Goal: Task Accomplishment & Management: Use online tool/utility

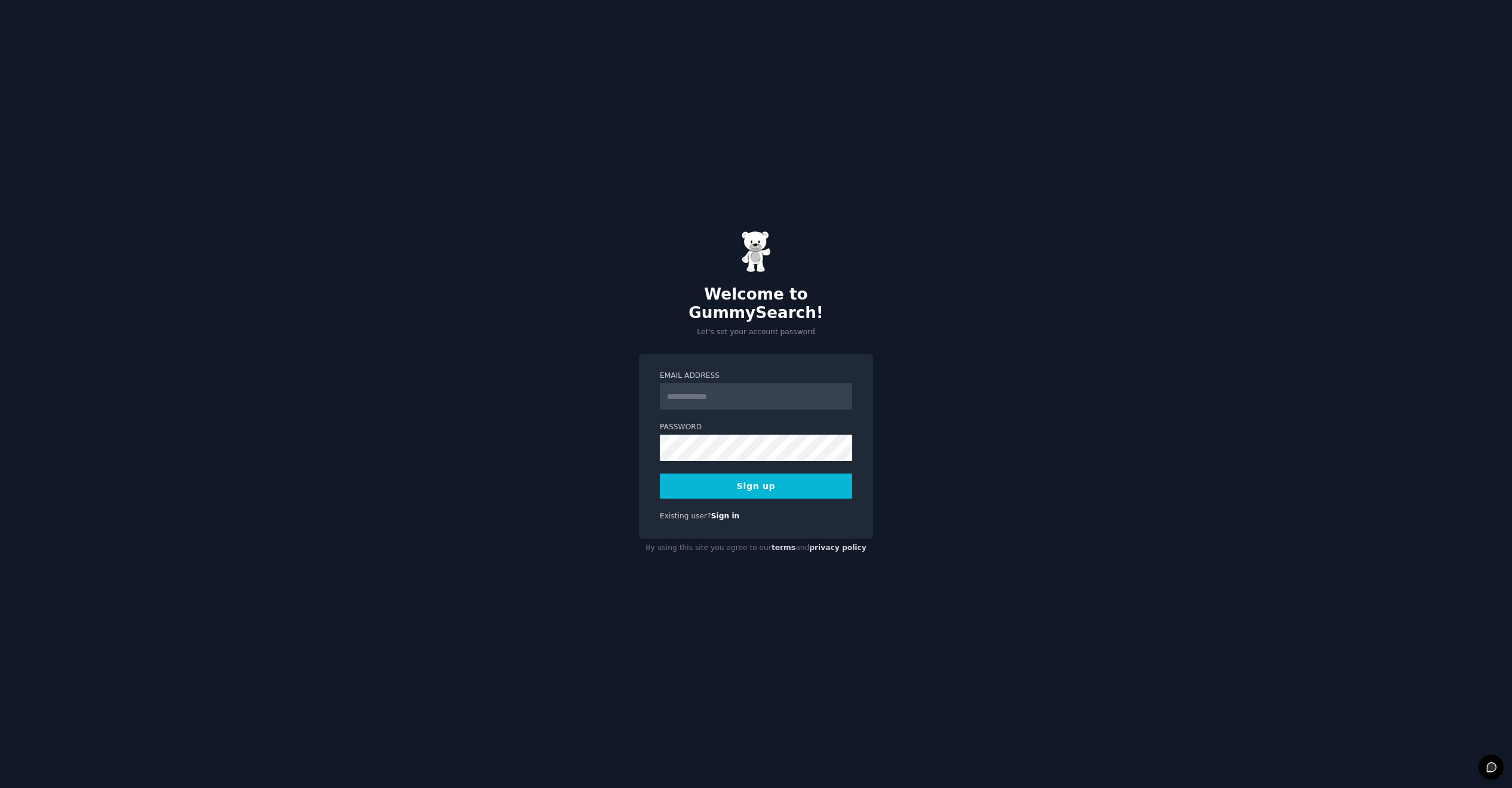
click at [1016, 332] on div "Welcome to GummySearch! Let's set your account password Email Address Password …" at bounding box center [756, 394] width 1512 height 788
click at [742, 392] on input "Email Address" at bounding box center [756, 396] width 192 height 26
click at [975, 415] on div "Welcome to GummySearch! Let's set your account password Email Address Password …" at bounding box center [756, 394] width 1512 height 788
click at [759, 391] on input "Email Address" at bounding box center [756, 396] width 192 height 26
paste input "**********"
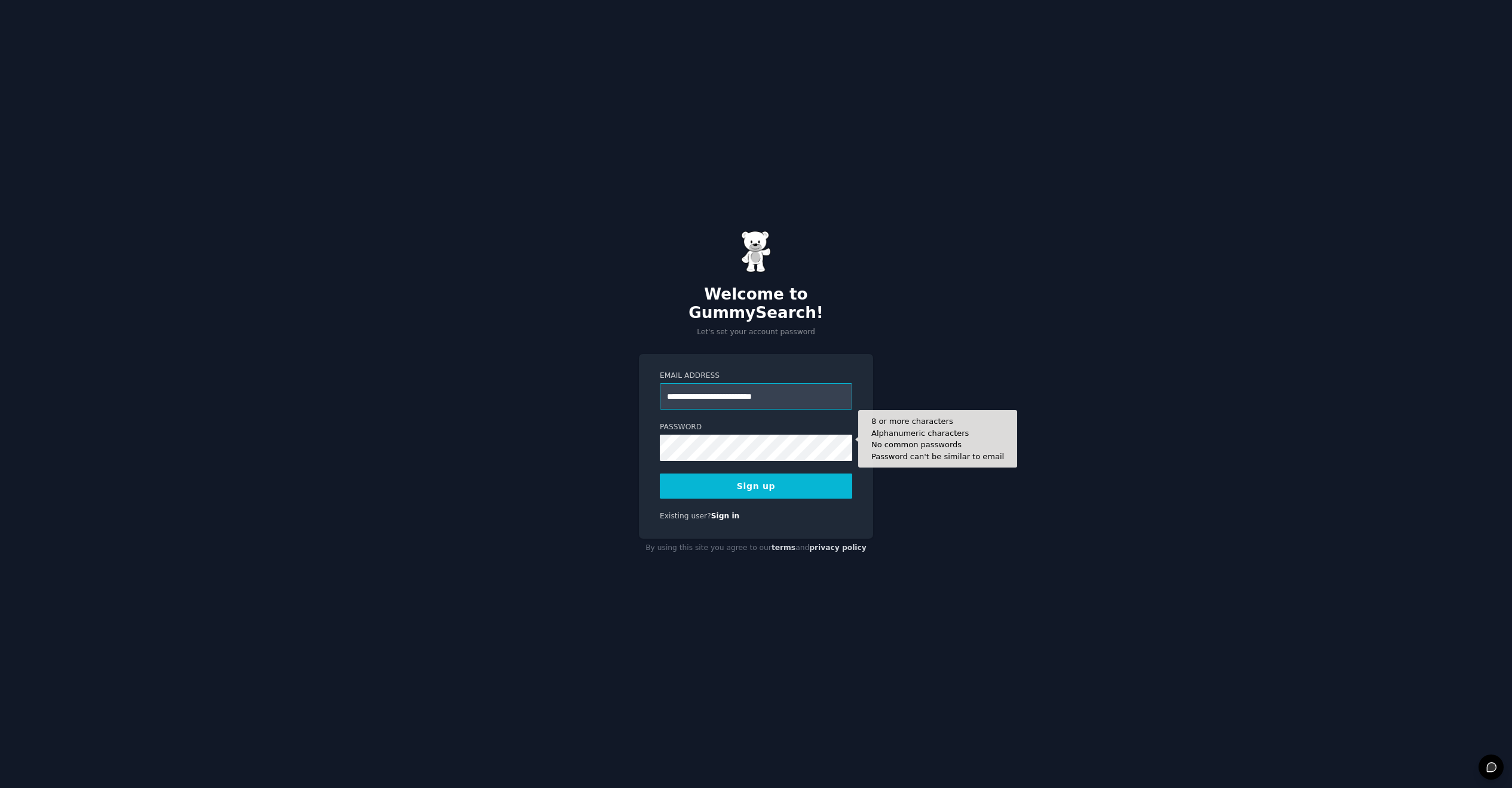
type input "**********"
click at [754, 482] on button "Sign up" at bounding box center [756, 486] width 192 height 25
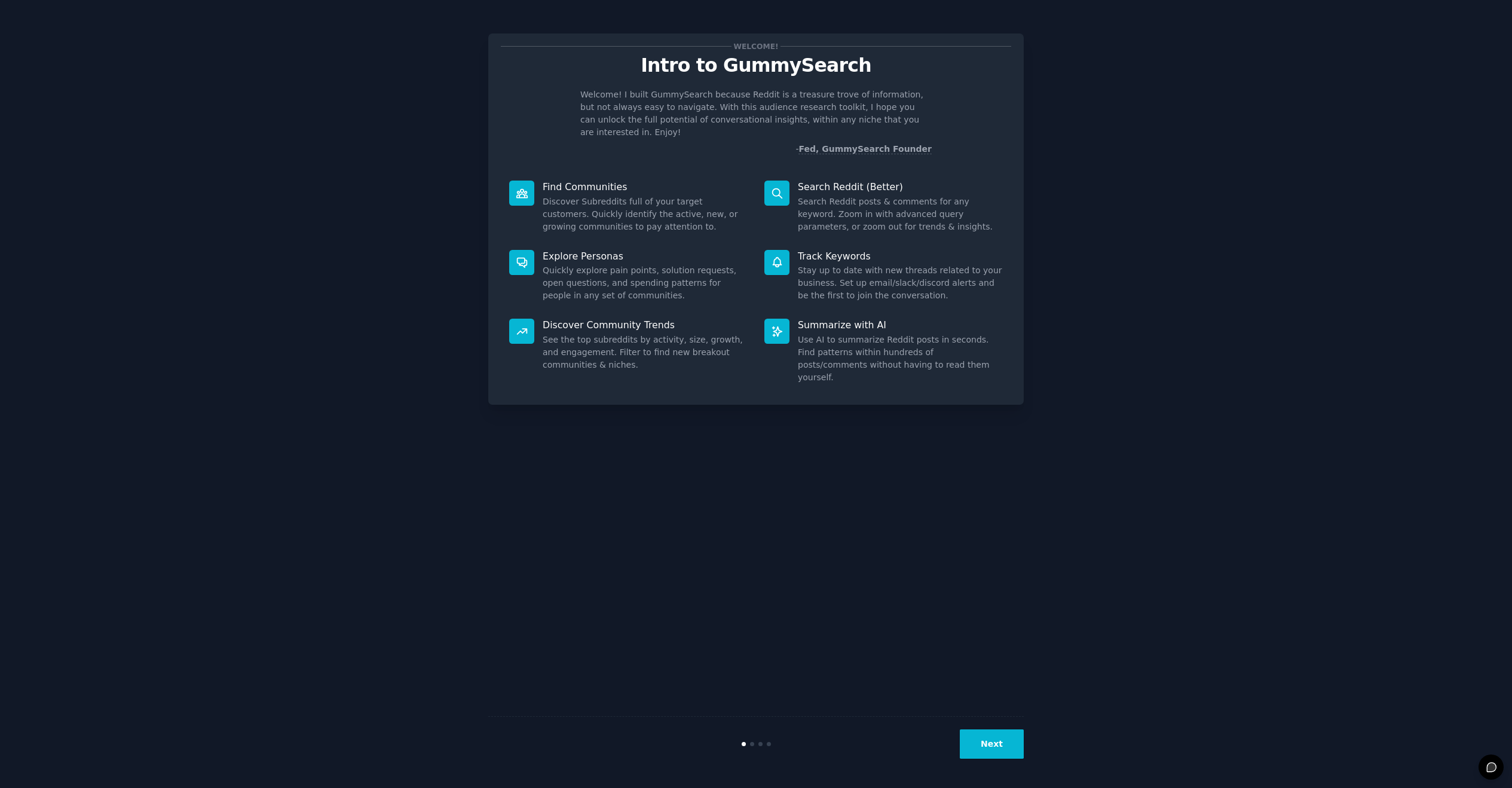
drag, startPoint x: 1250, startPoint y: 728, endPoint x: 1239, endPoint y: 728, distance: 11.0
click at [1243, 728] on div "Welcome! Intro to GummySearch Welcome! I built GummySearch because Reddit is a …" at bounding box center [756, 394] width 1479 height 755
click at [994, 754] on button "Next" at bounding box center [991, 744] width 64 height 30
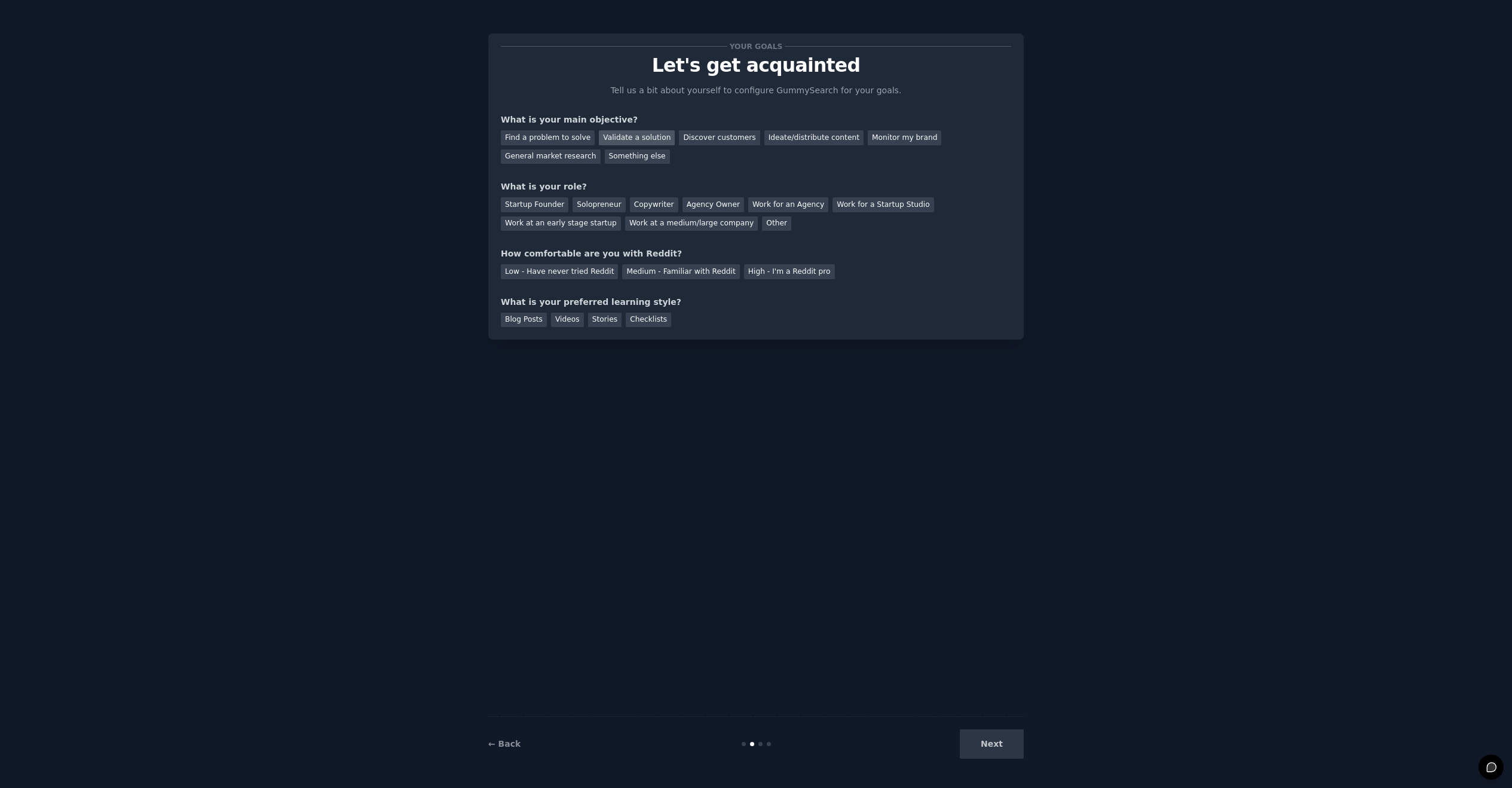
click at [640, 138] on div "Validate a solution" at bounding box center [636, 138] width 76 height 15
click at [585, 208] on div "Solopreneur" at bounding box center [599, 204] width 53 height 15
click at [782, 271] on div "High - I'm a Reddit pro" at bounding box center [790, 271] width 91 height 15
click at [525, 316] on div "Blog Posts" at bounding box center [524, 320] width 46 height 15
click at [999, 751] on button "Next" at bounding box center [991, 744] width 64 height 30
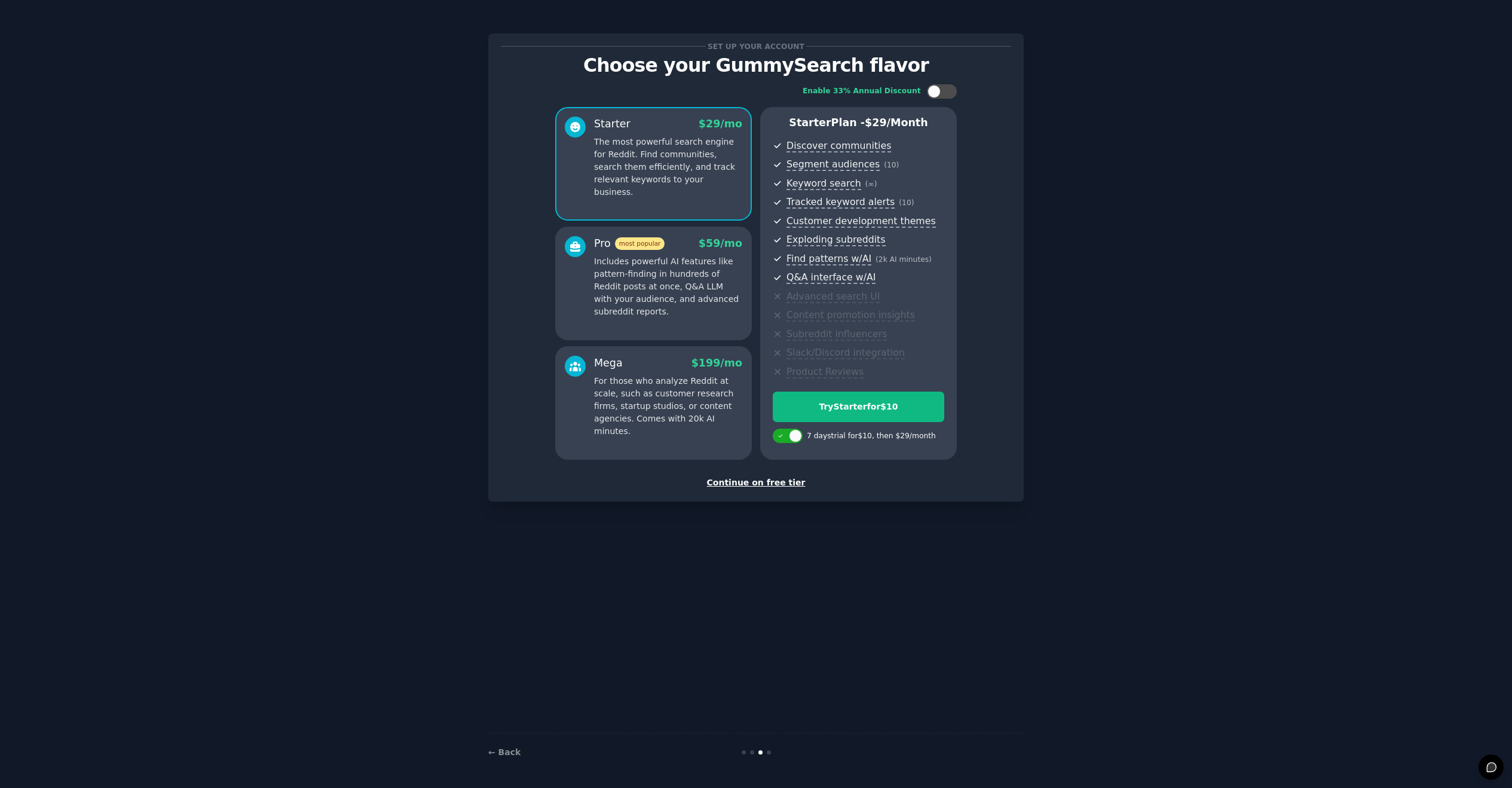
click at [988, 544] on div "Set up your account Choose your GummySearch flavor Enable 33% Annual Discount S…" at bounding box center [756, 394] width 535 height 755
click at [746, 478] on div "Continue on free tier" at bounding box center [756, 483] width 510 height 13
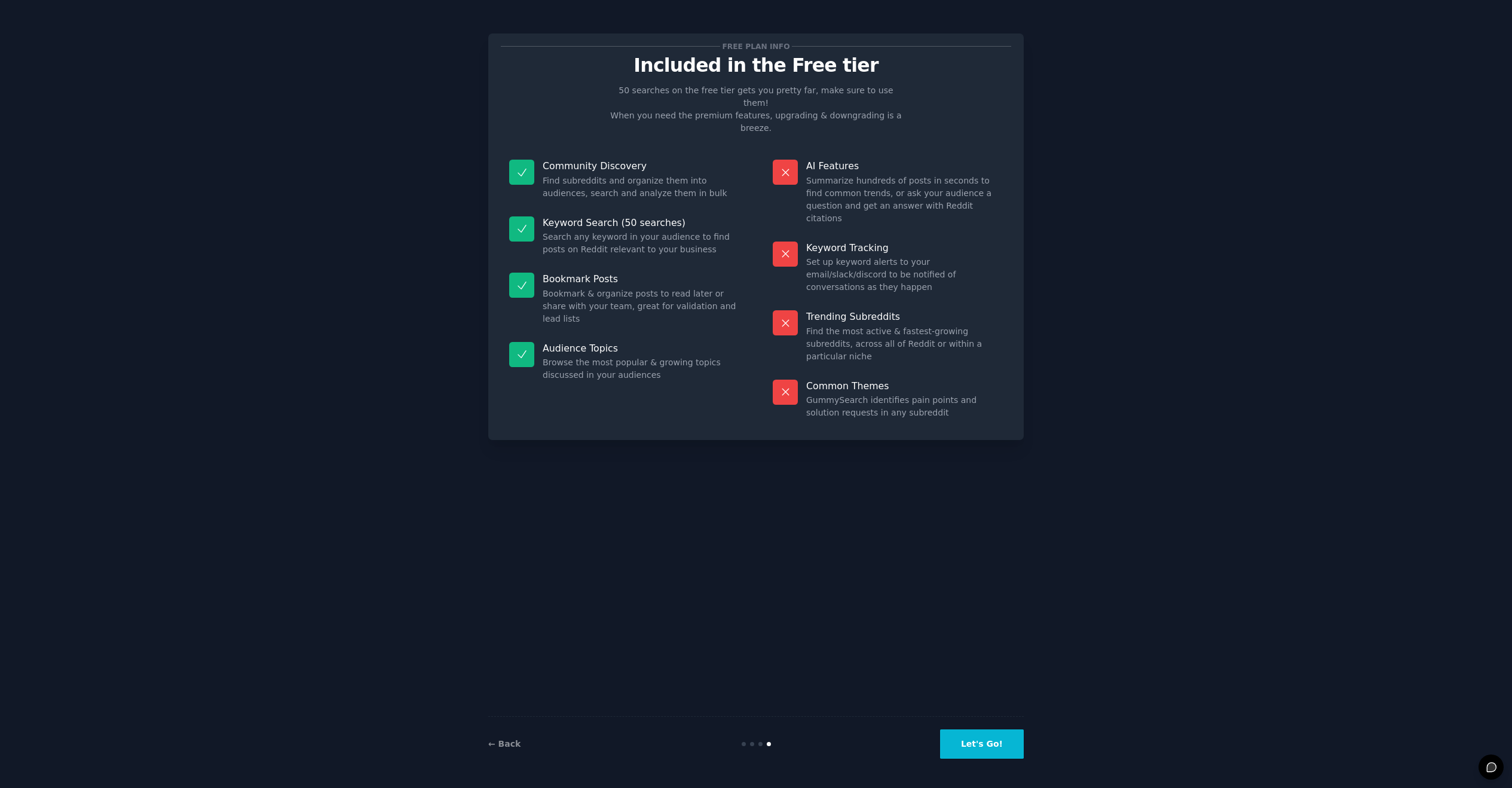
click at [1009, 748] on button "Let's Go!" at bounding box center [981, 744] width 83 height 30
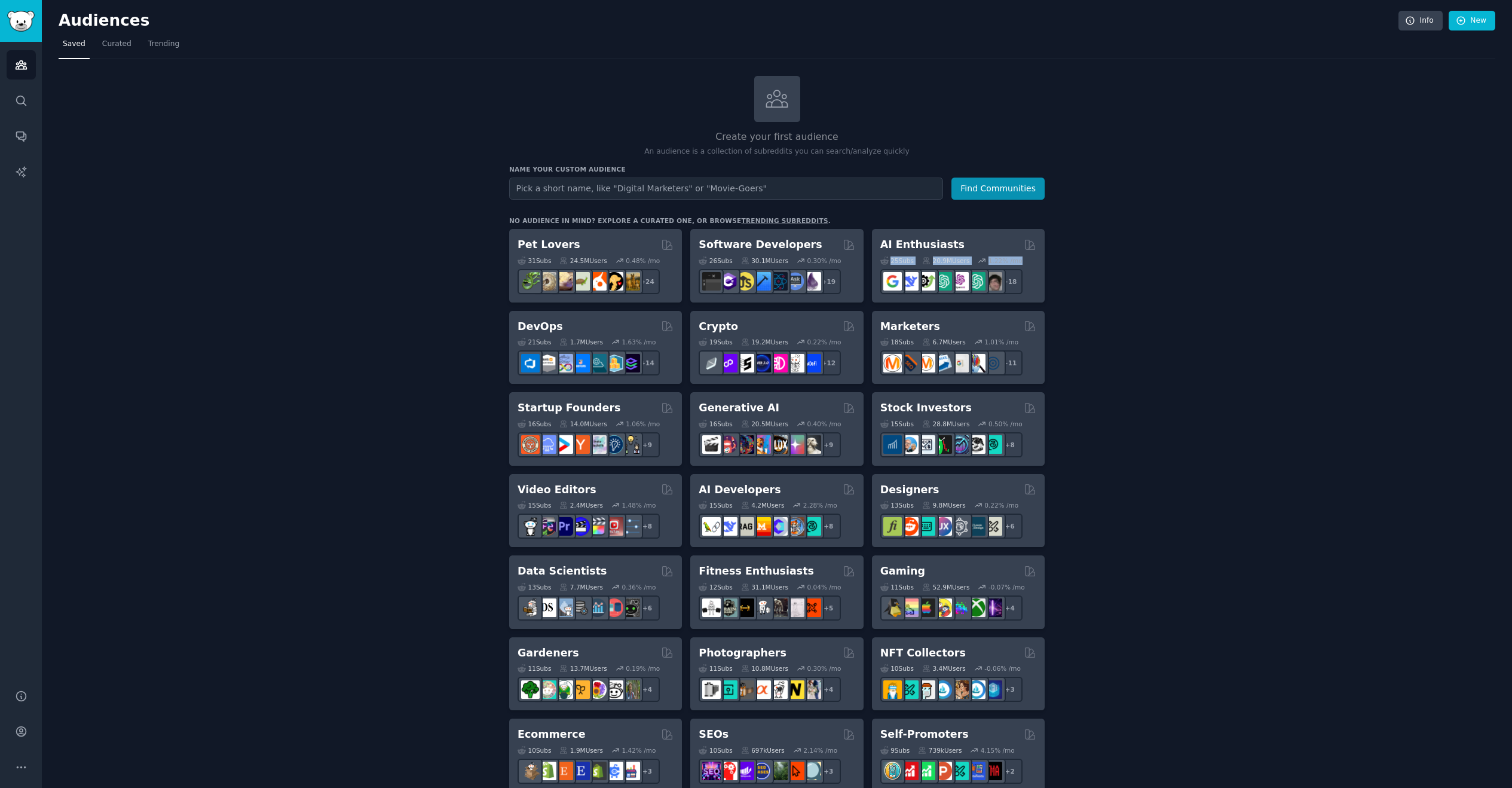
drag, startPoint x: 1073, startPoint y: 233, endPoint x: 1102, endPoint y: 268, distance: 45.5
click at [1098, 264] on div "Create your first audience An audience is a collection of subreddits you can se…" at bounding box center [776, 727] width 1437 height 1302
click at [1102, 268] on div "Create your first audience An audience is a collection of subreddits you can se…" at bounding box center [776, 727] width 1437 height 1302
click at [731, 187] on input "text" at bounding box center [726, 188] width 434 height 22
type input "stock"
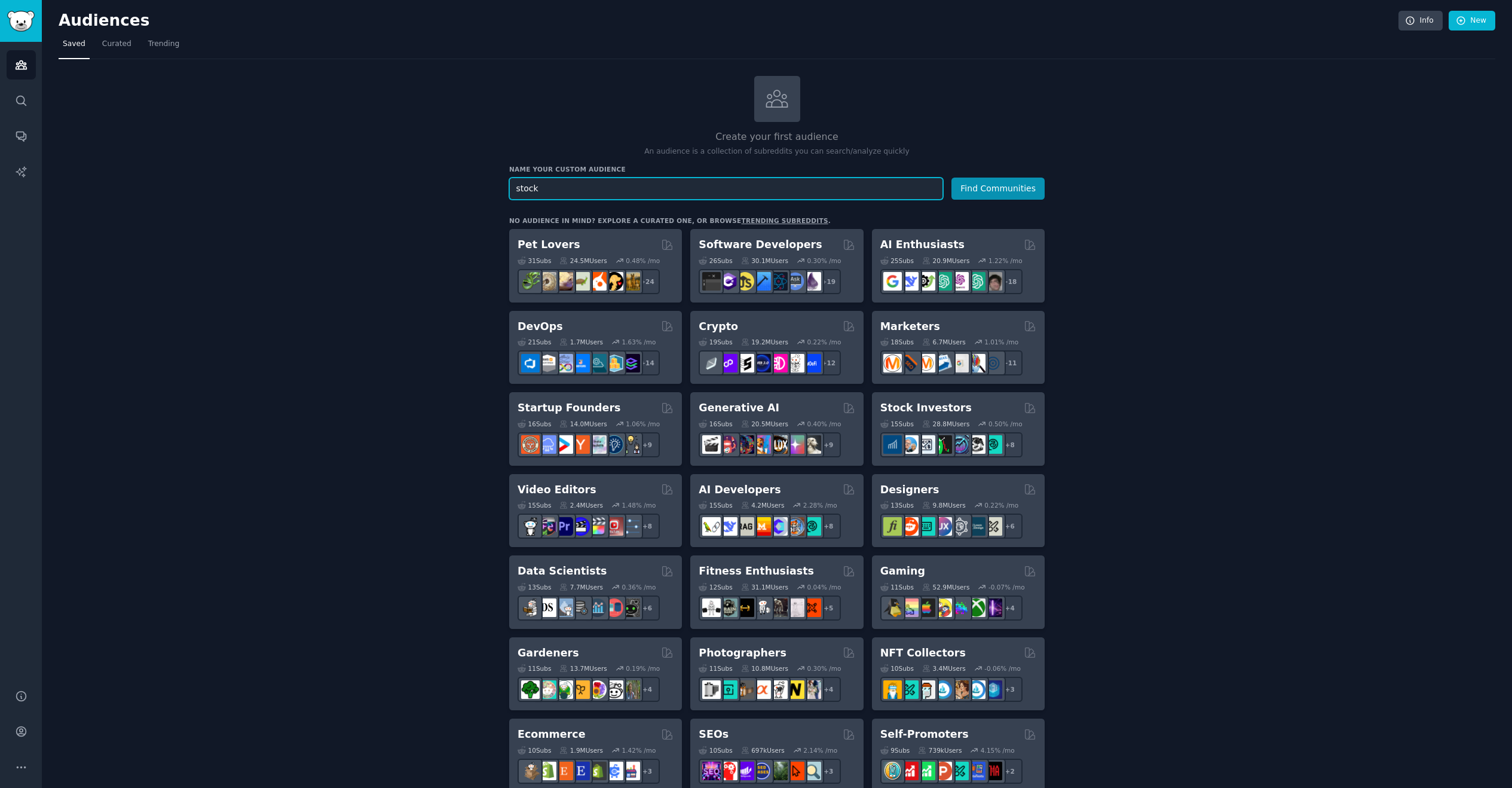
click at [999, 187] on button "Find Communities" at bounding box center [998, 188] width 93 height 22
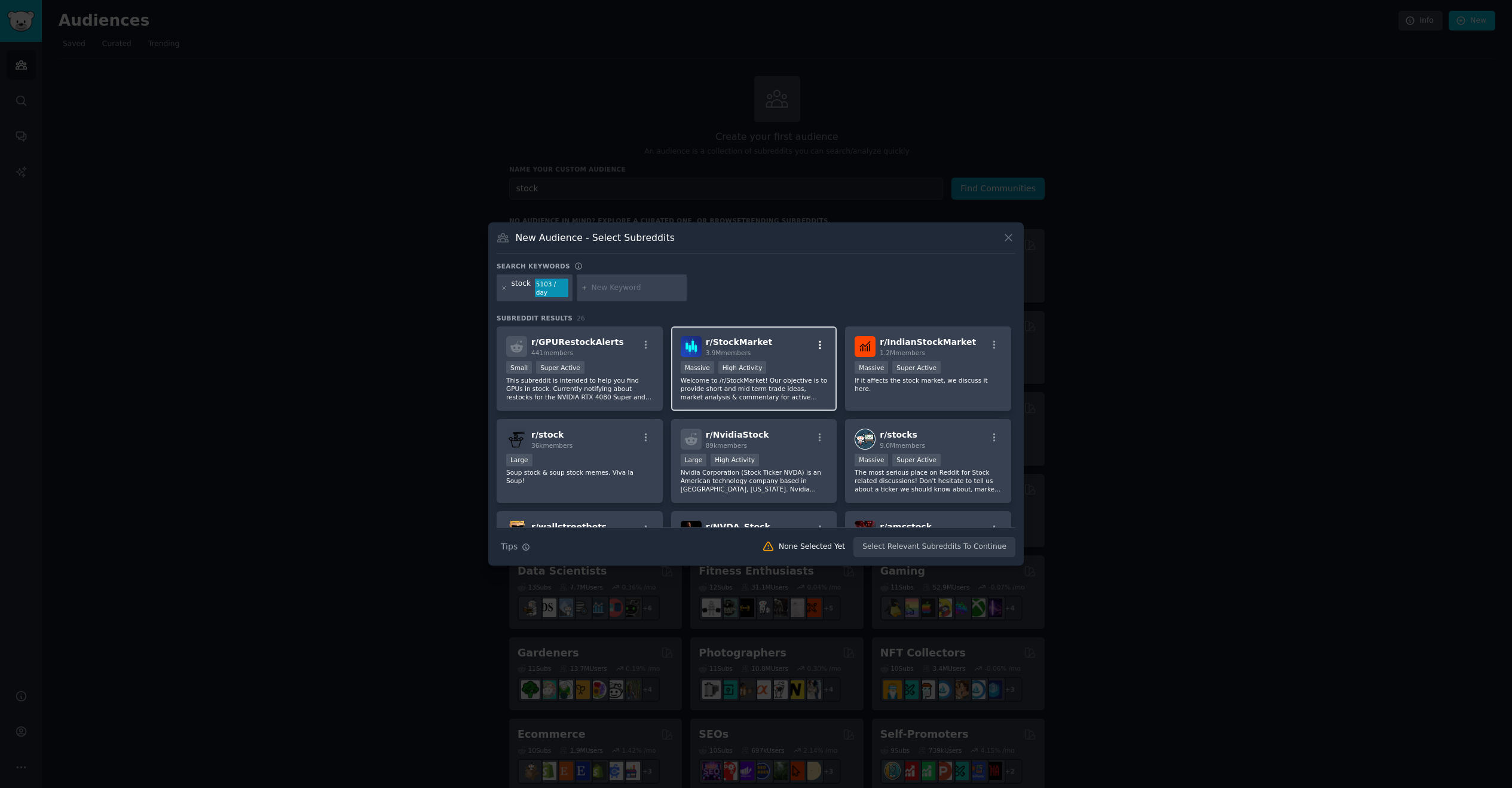
click at [816, 341] on icon "button" at bounding box center [820, 345] width 11 height 11
click at [766, 375] on div "Add to your audience" at bounding box center [749, 379] width 70 height 8
click at [619, 293] on input "text" at bounding box center [637, 288] width 91 height 11
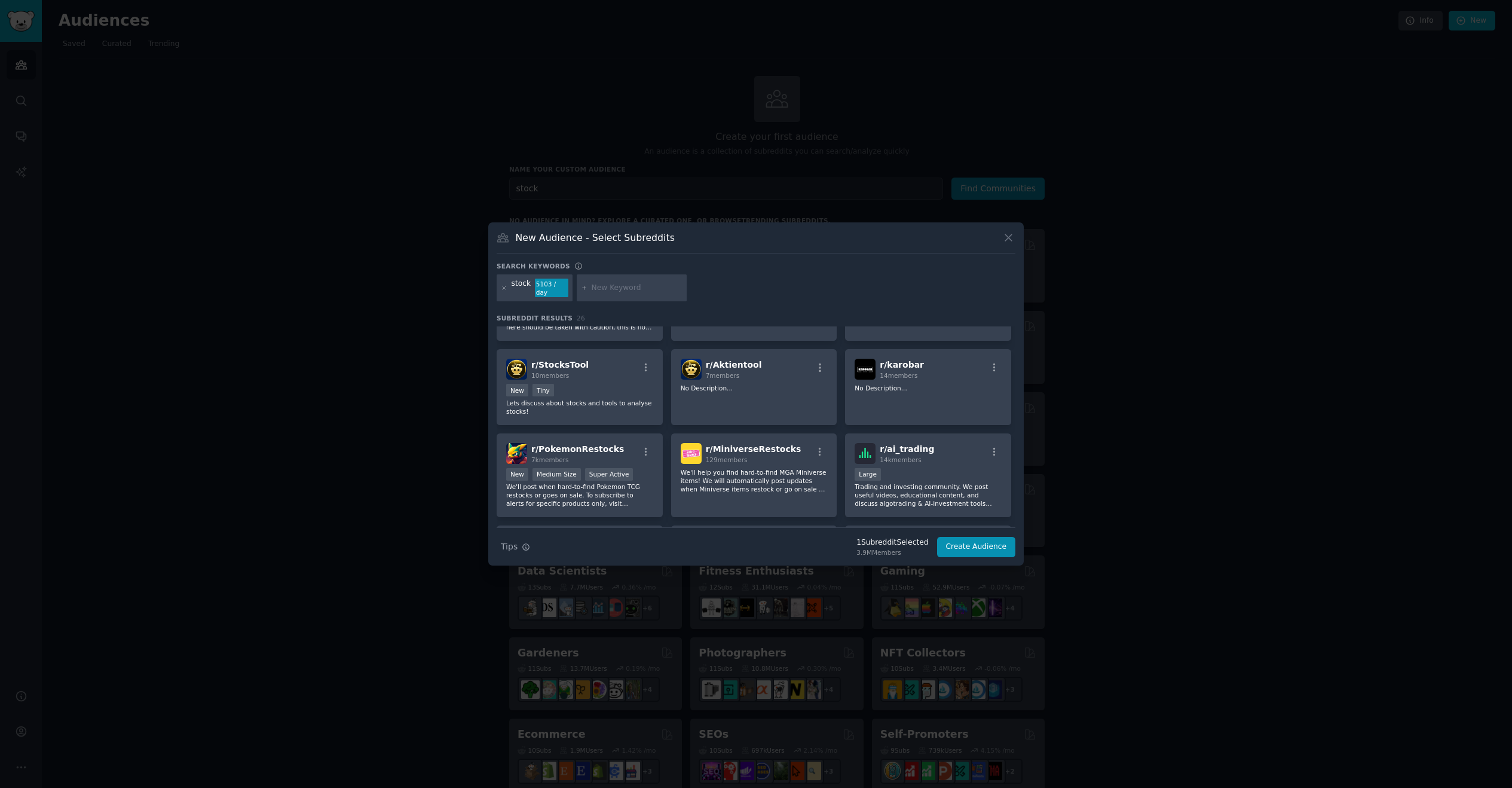
scroll to position [638, 0]
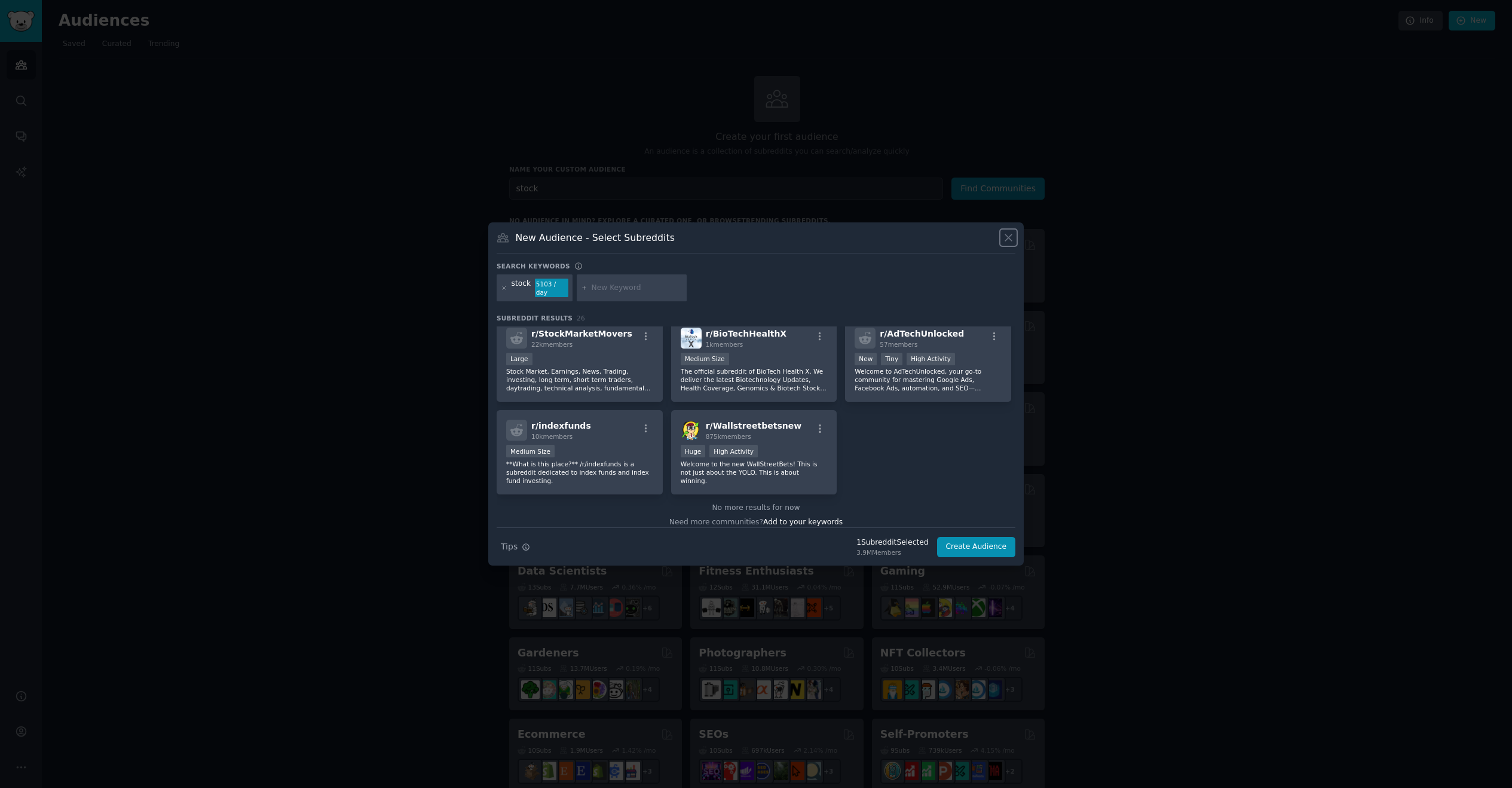
click at [1010, 238] on icon at bounding box center [1009, 237] width 13 height 13
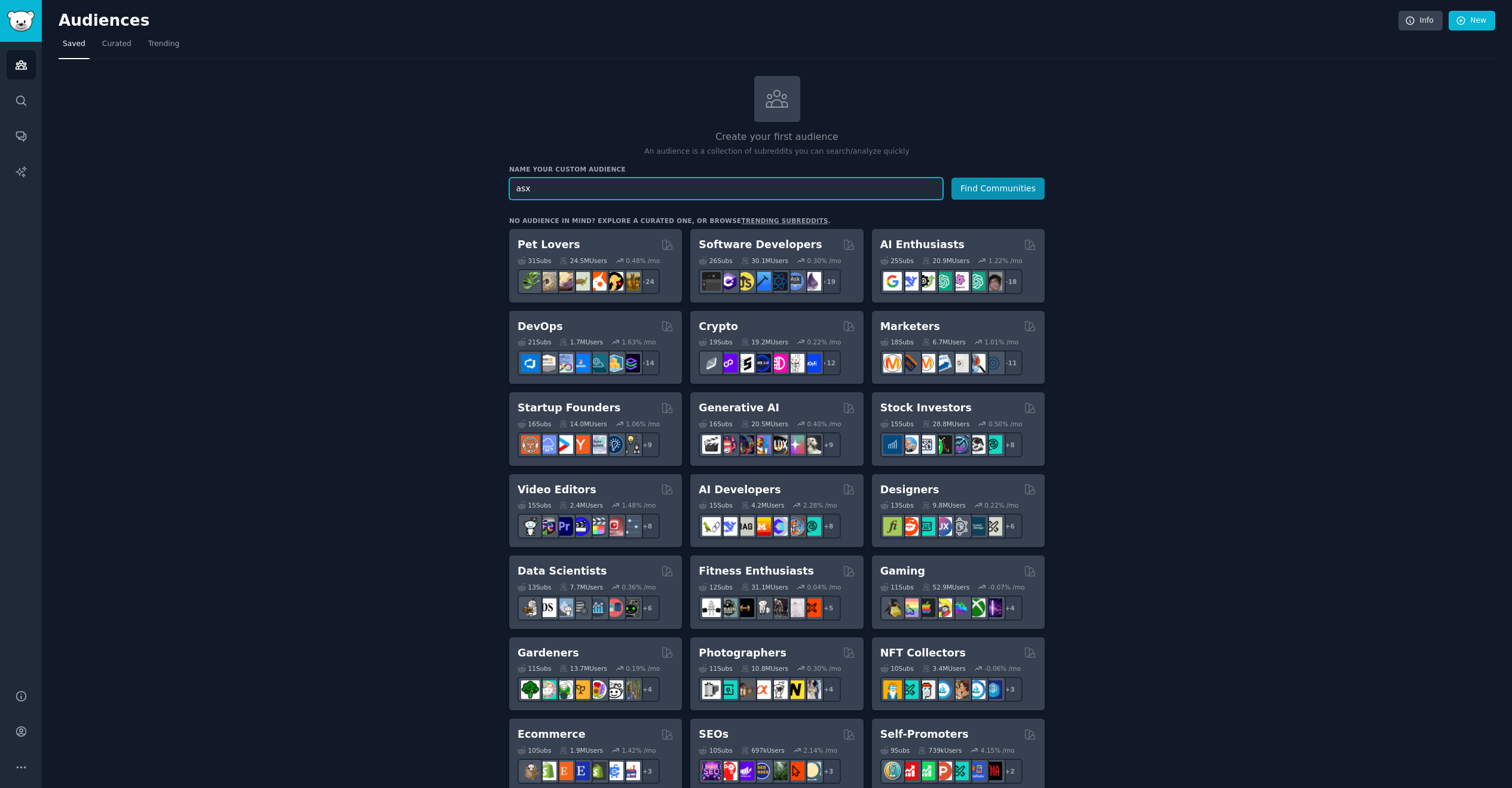
type input "asx"
click at [999, 187] on button "Find Communities" at bounding box center [998, 188] width 93 height 22
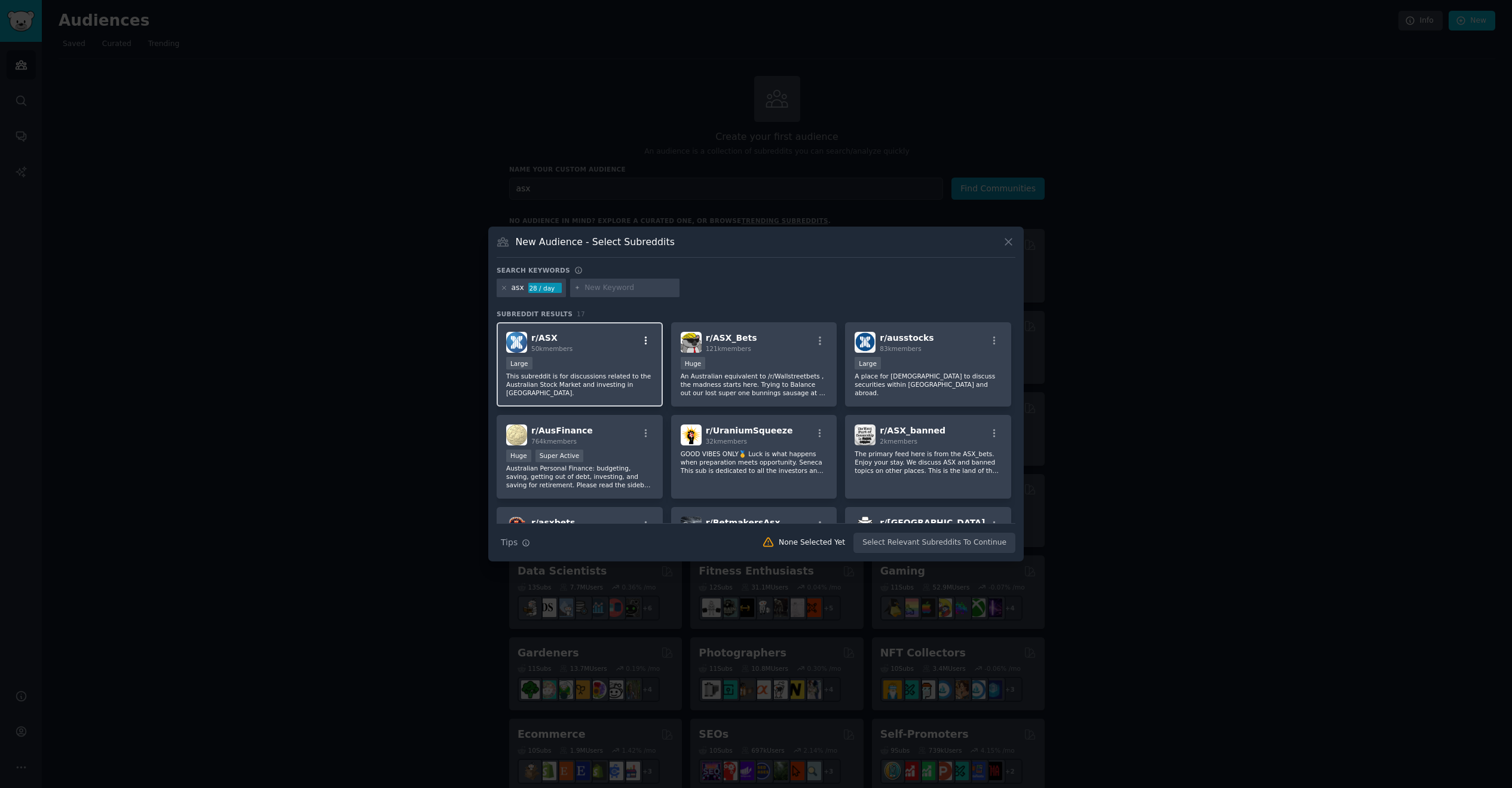
click at [647, 343] on icon "button" at bounding box center [646, 341] width 11 height 11
drag, startPoint x: 602, startPoint y: 373, endPoint x: 660, endPoint y: 376, distance: 58.1
click at [602, 373] on div "Add to your audience" at bounding box center [576, 374] width 70 height 8
click at [816, 340] on icon "button" at bounding box center [820, 341] width 11 height 11
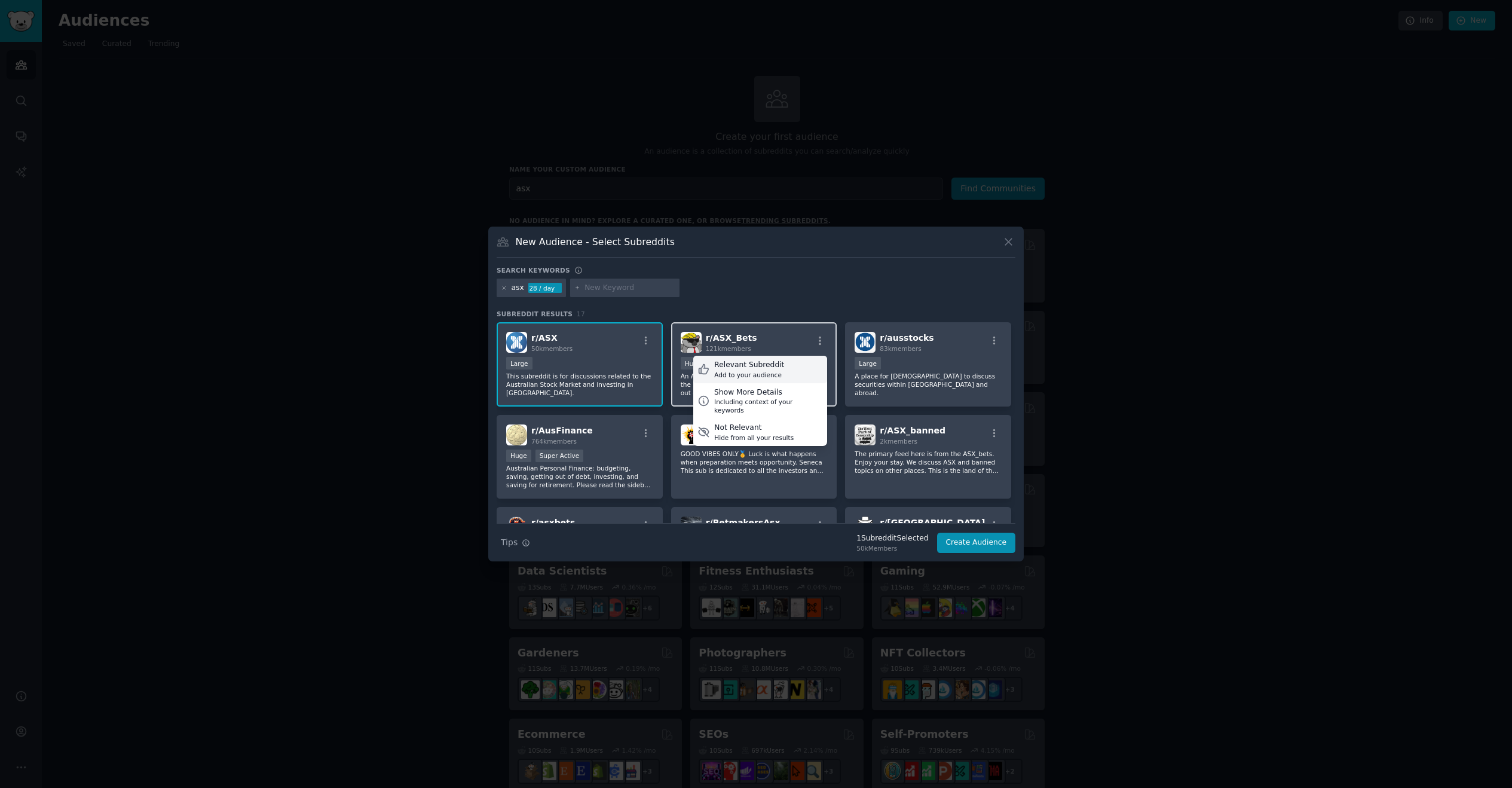
click at [780, 373] on div "Relevant Subreddit Add to your audience" at bounding box center [761, 369] width 134 height 28
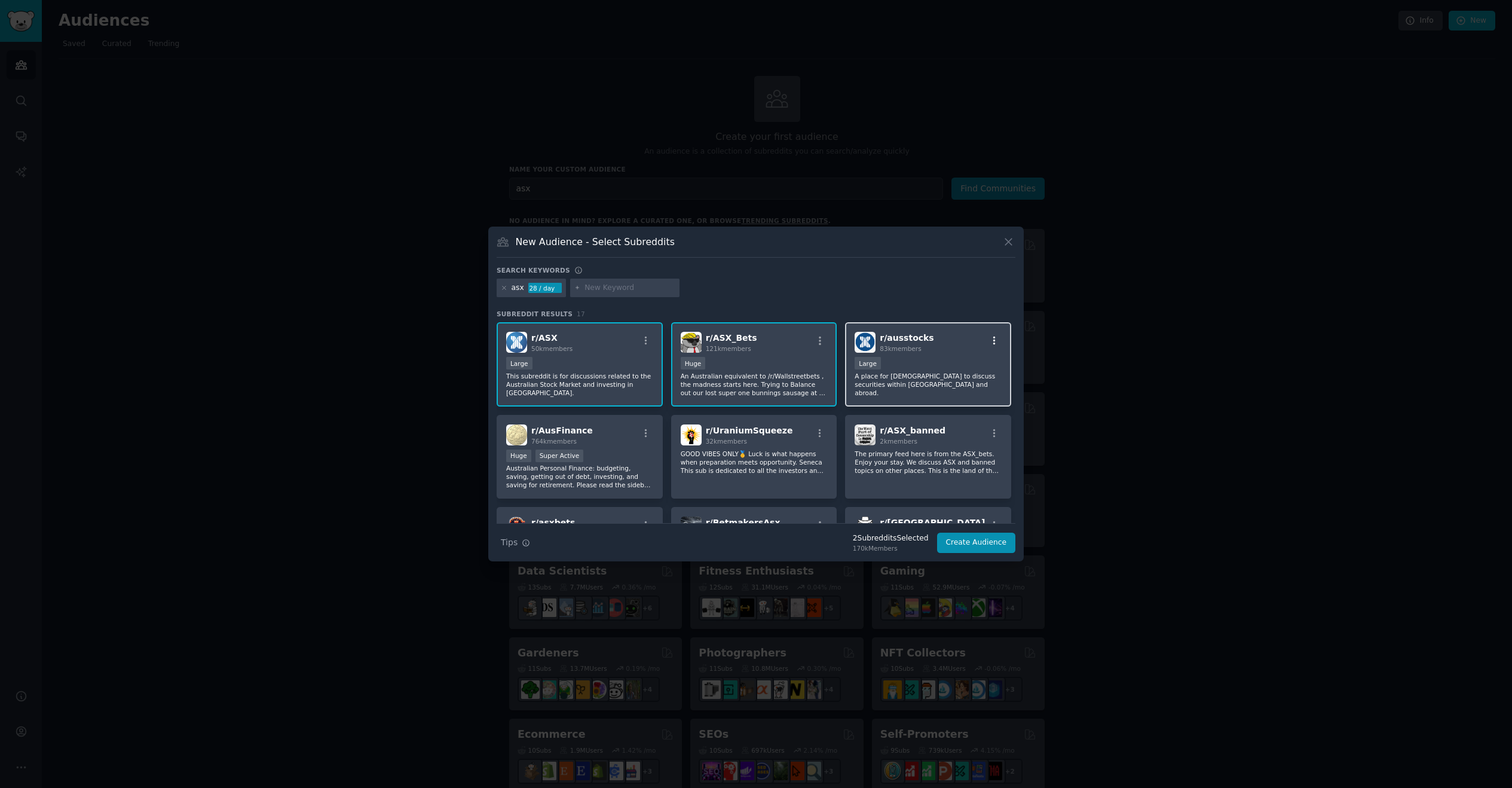
click at [991, 343] on icon "button" at bounding box center [995, 341] width 11 height 11
click at [940, 373] on div "Add to your audience" at bounding box center [924, 374] width 70 height 8
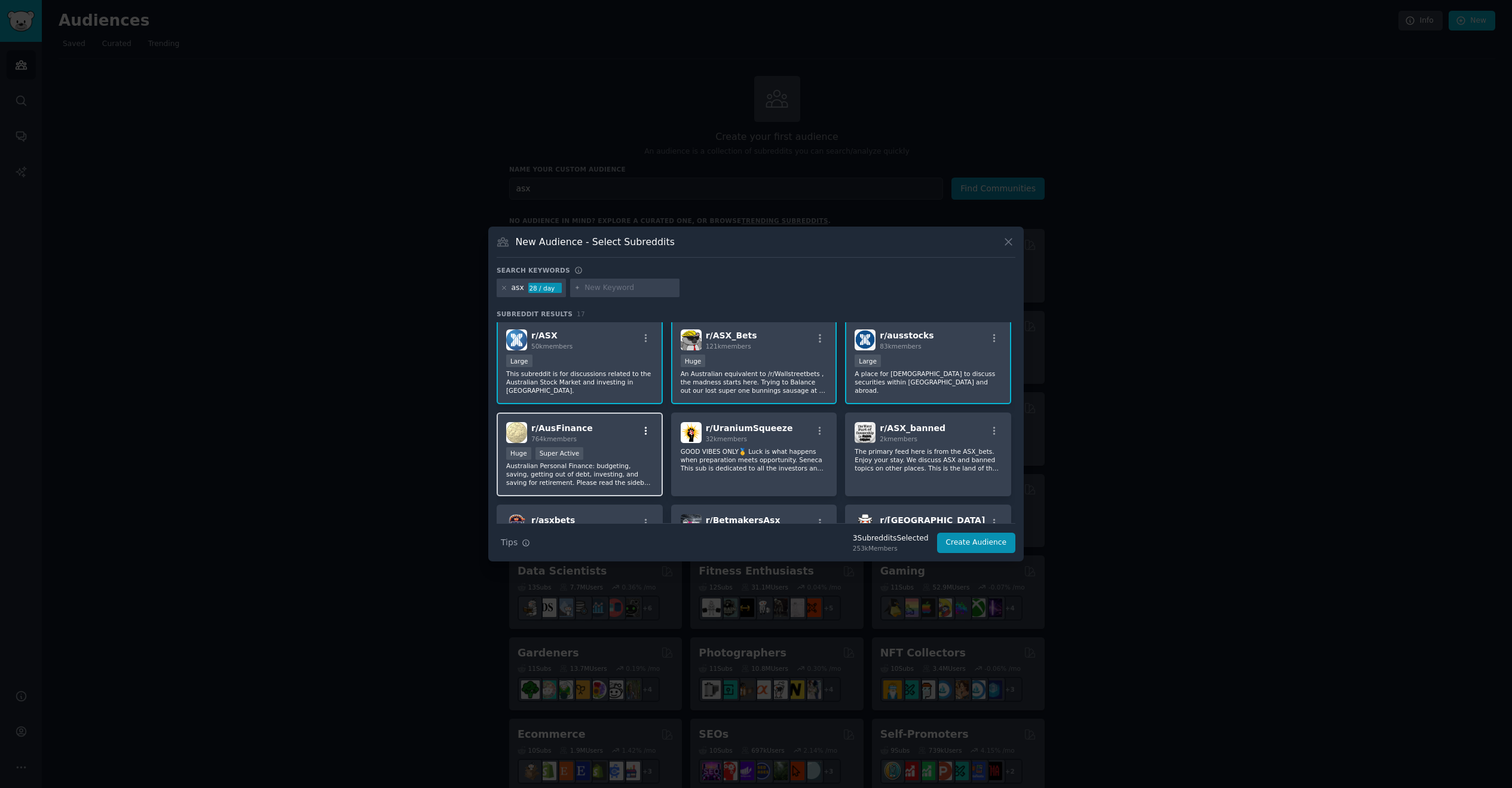
click at [649, 431] on icon "button" at bounding box center [646, 431] width 11 height 11
click at [562, 458] on div "Relevant Subreddit" at bounding box center [576, 456] width 70 height 11
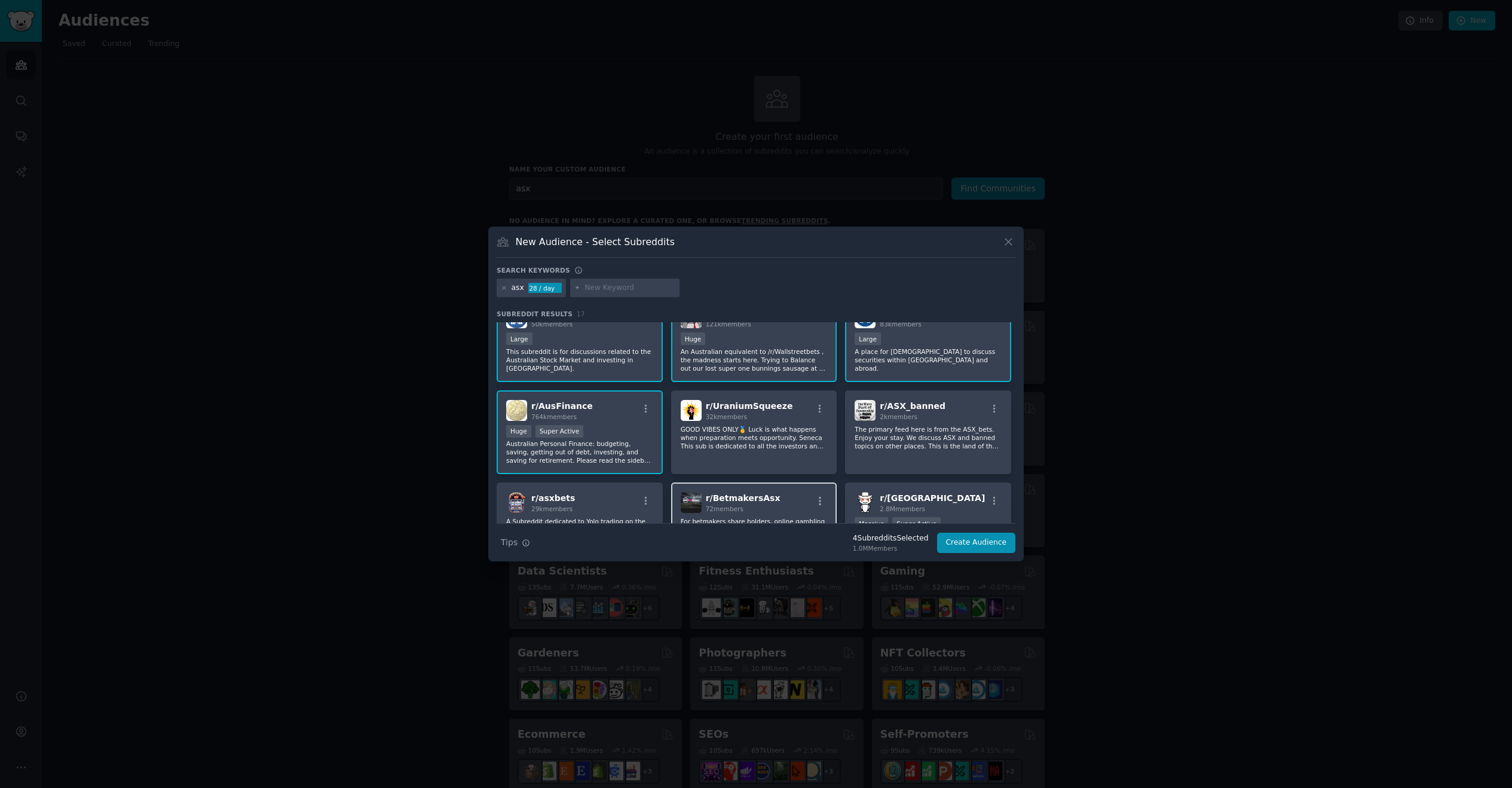
scroll to position [150, 0]
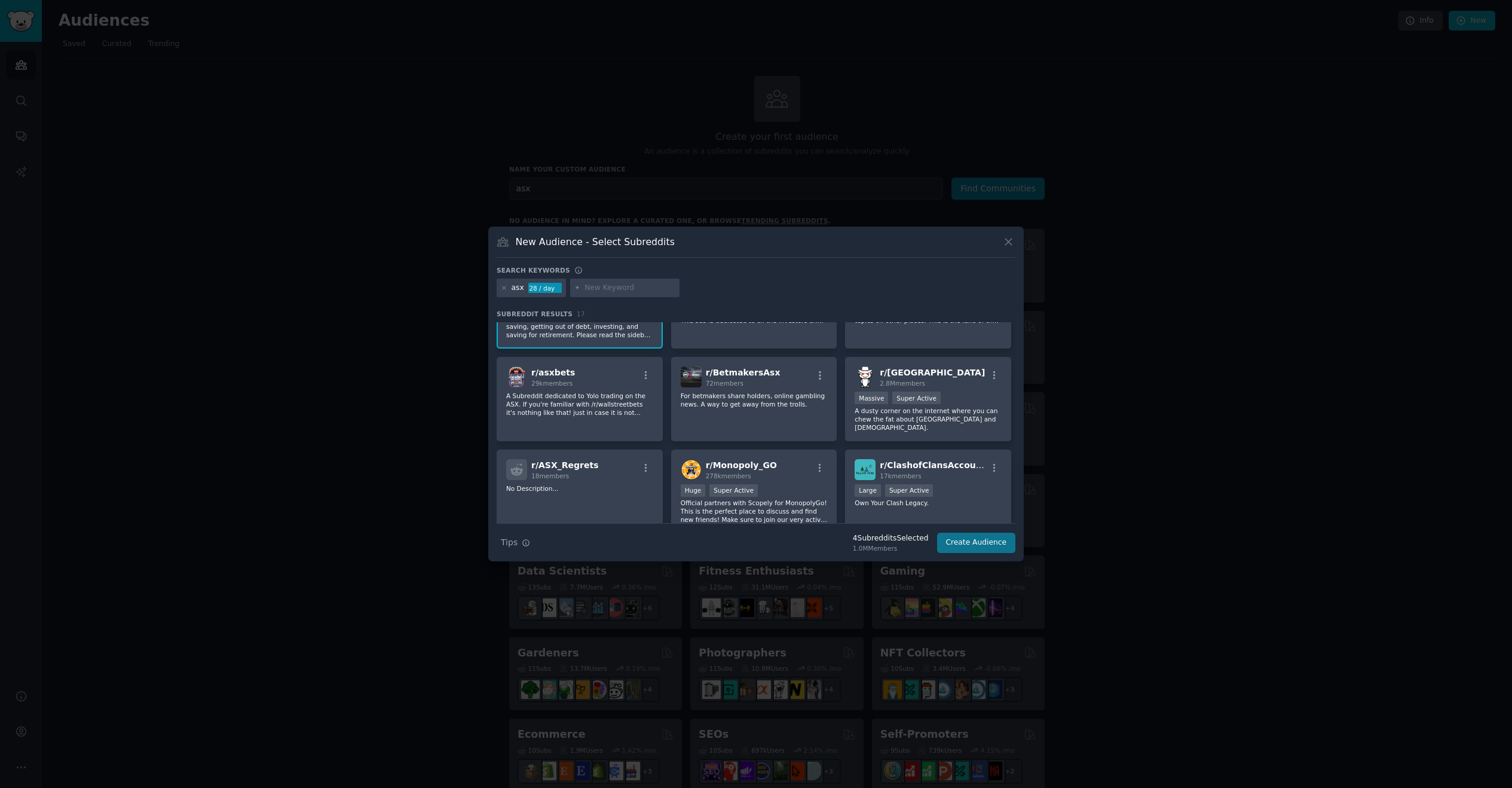
click at [986, 537] on button "Create Audience" at bounding box center [977, 543] width 79 height 21
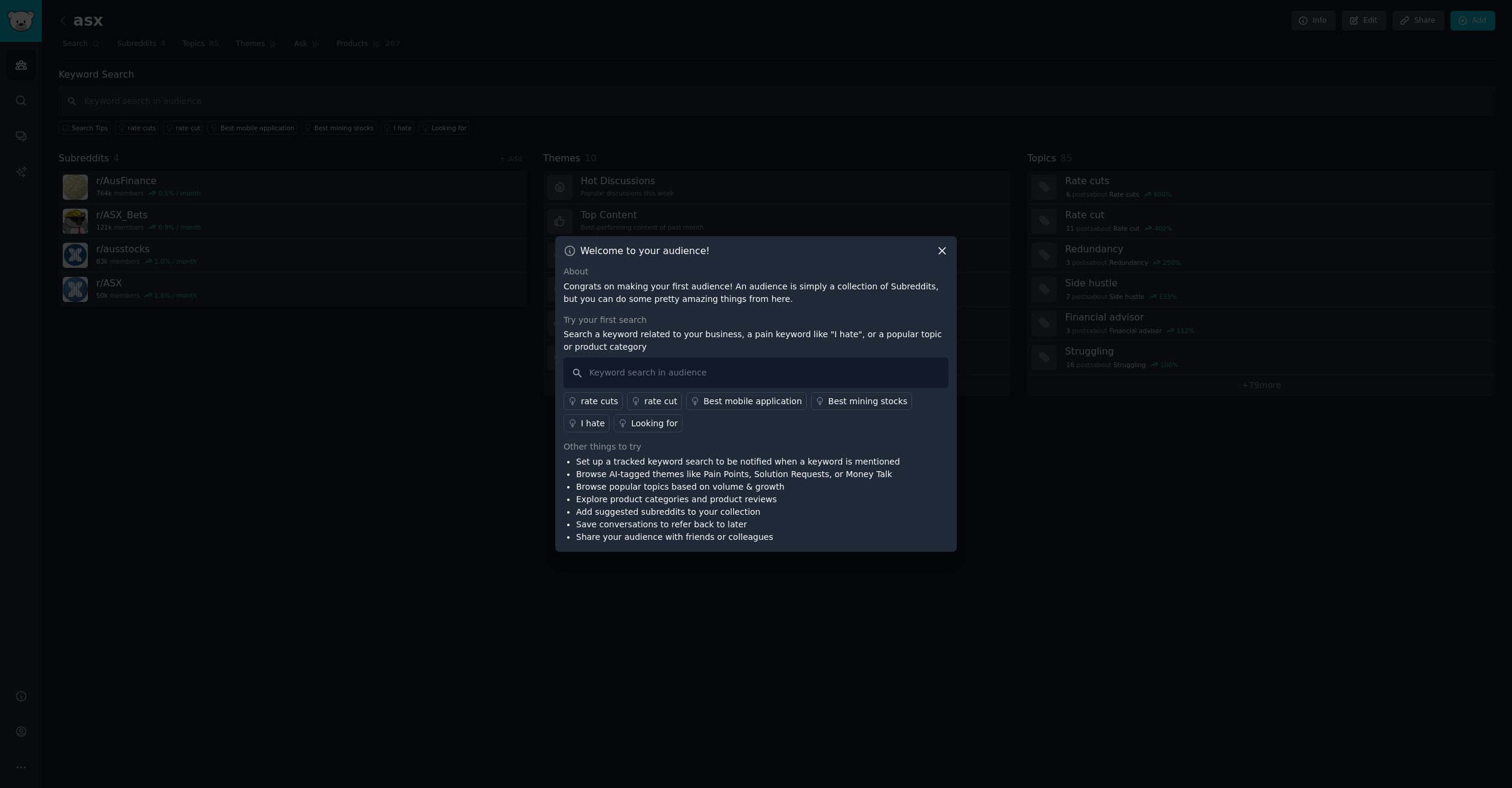
click at [605, 417] on div "I hate" at bounding box center [593, 424] width 24 height 13
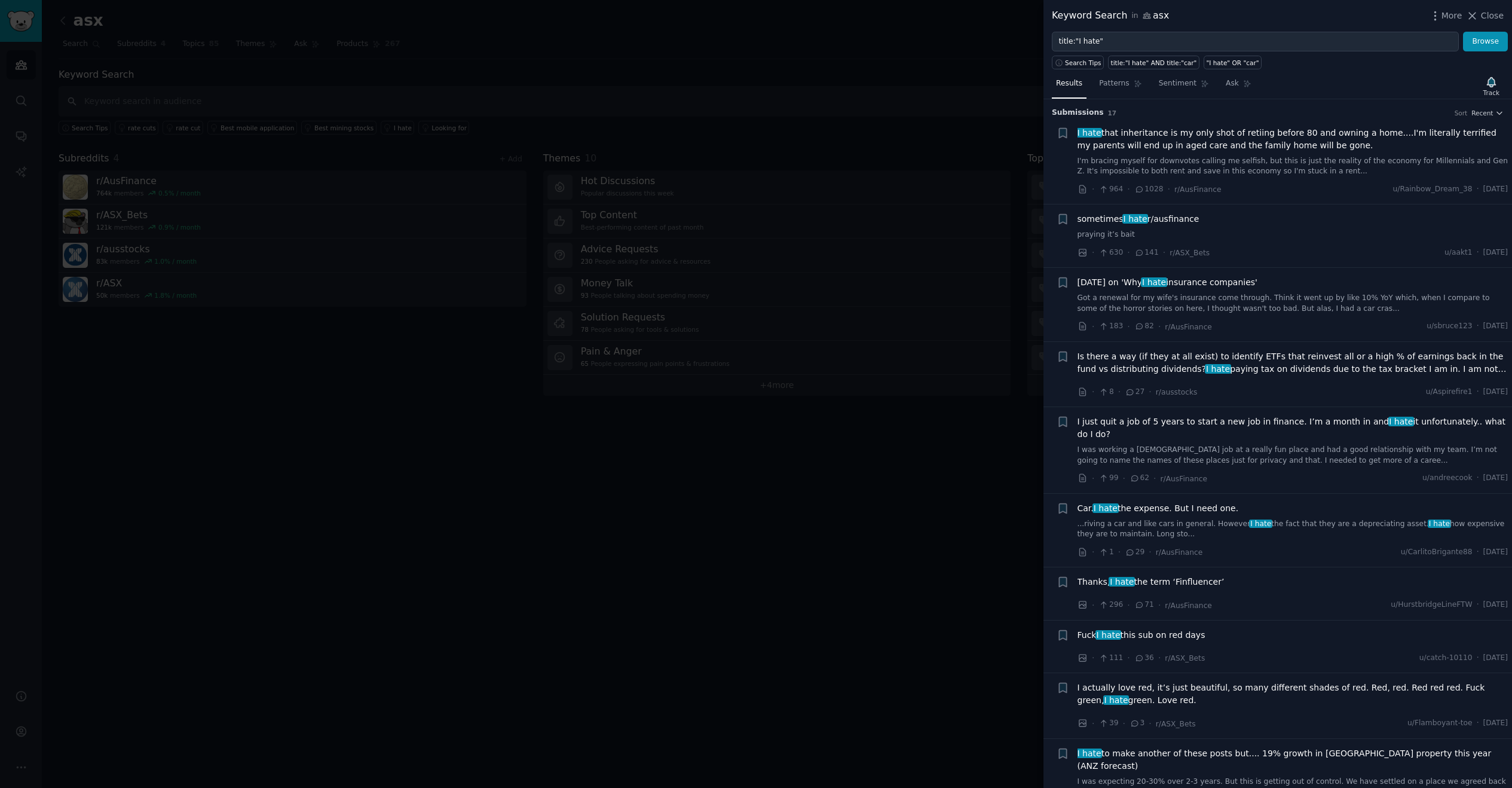
click at [924, 459] on div at bounding box center [756, 394] width 1512 height 788
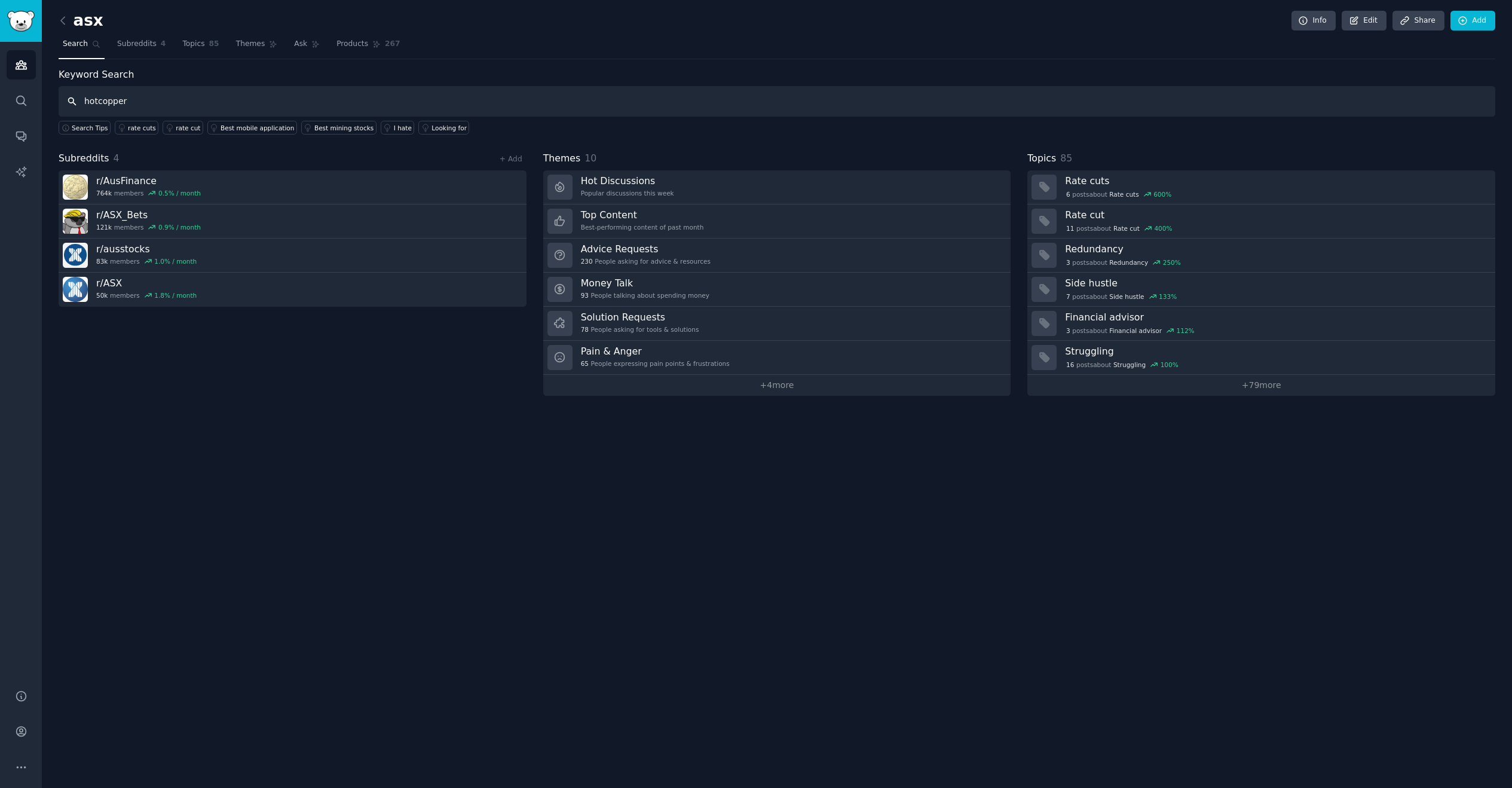
type input "hotcopper"
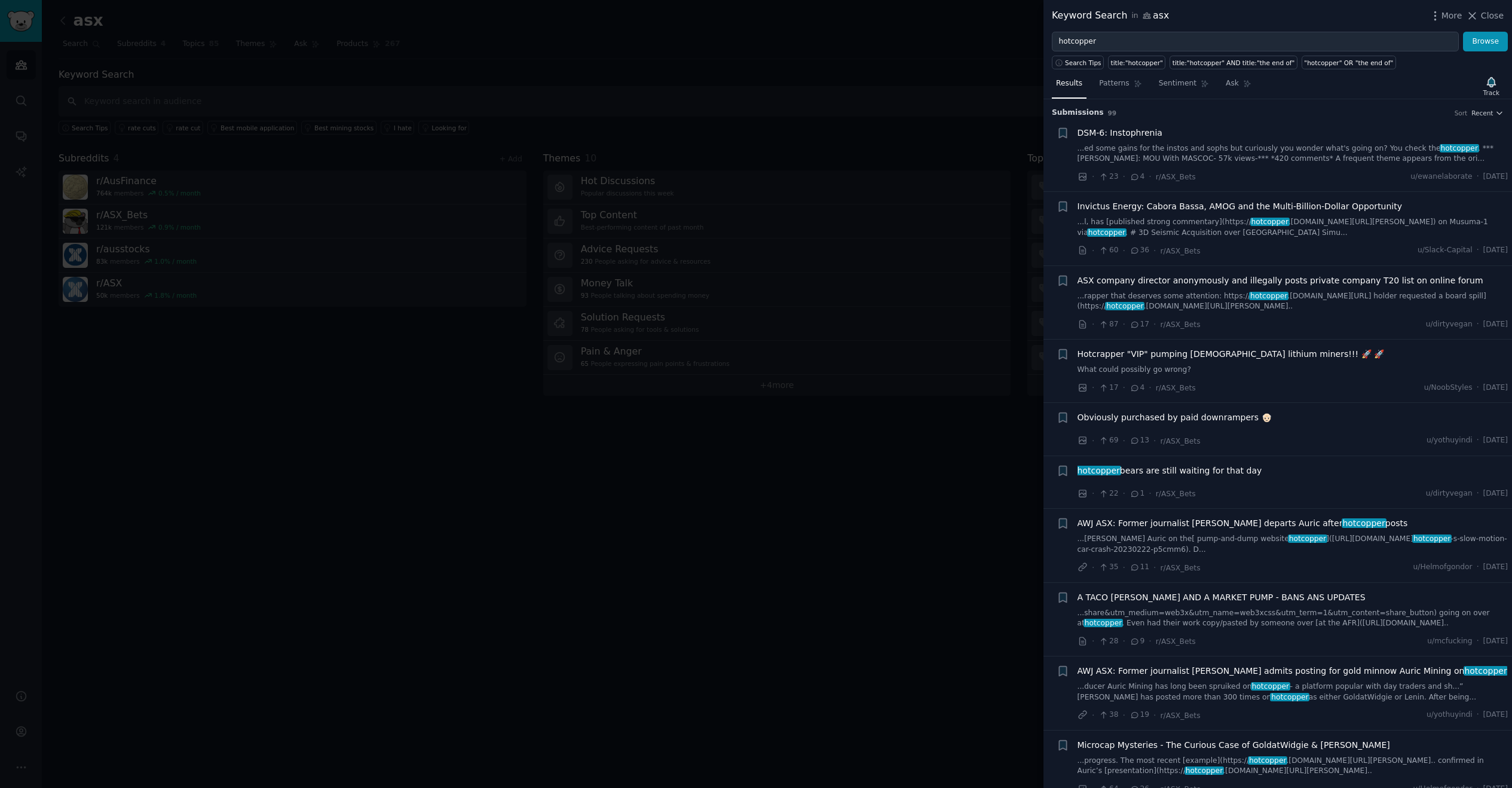
click at [1342, 523] on span "hotcopper" at bounding box center [1364, 523] width 45 height 10
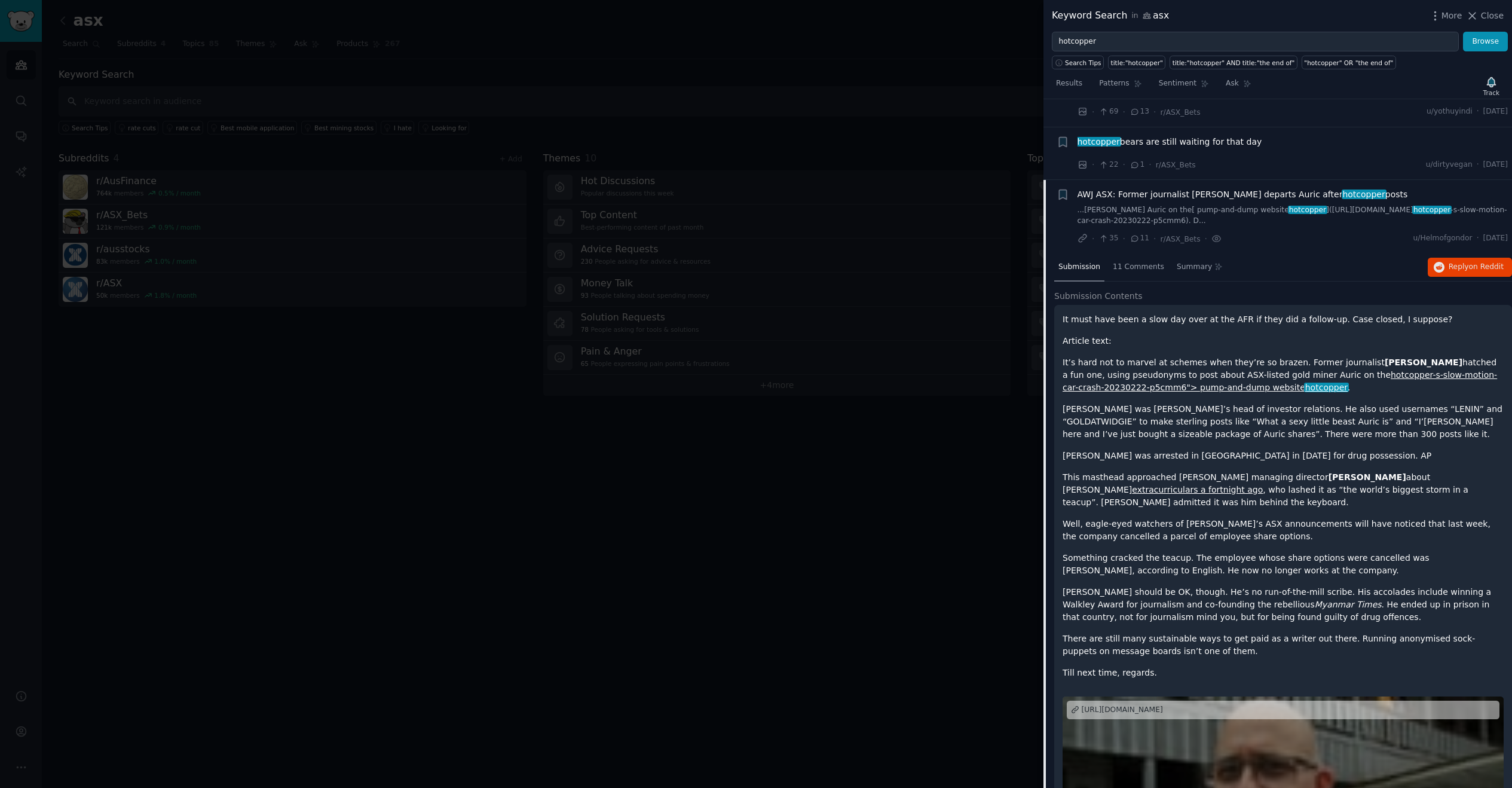
scroll to position [407, 0]
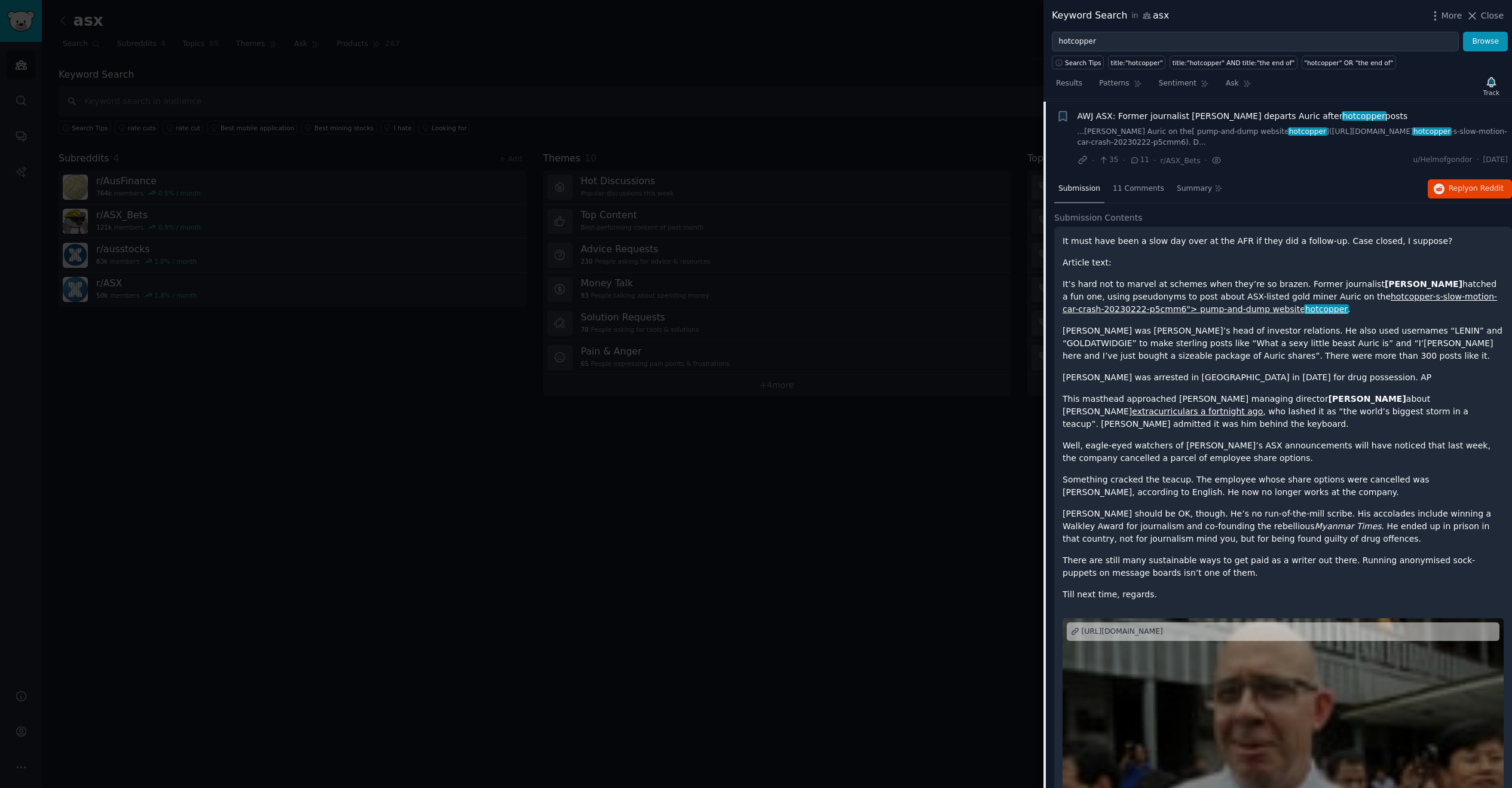
click at [1480, 367] on div "It must have been a slow day over at the AFR if they did a follow-up. Case clos…" at bounding box center [1283, 417] width 441 height 366
drag, startPoint x: 1355, startPoint y: 426, endPoint x: 1358, endPoint y: 450, distance: 24.2
click at [1358, 450] on div "It must have been a slow day over at the AFR if they did a follow-up. Case clos…" at bounding box center [1283, 417] width 441 height 366
